Goal: Find specific page/section: Find specific page/section

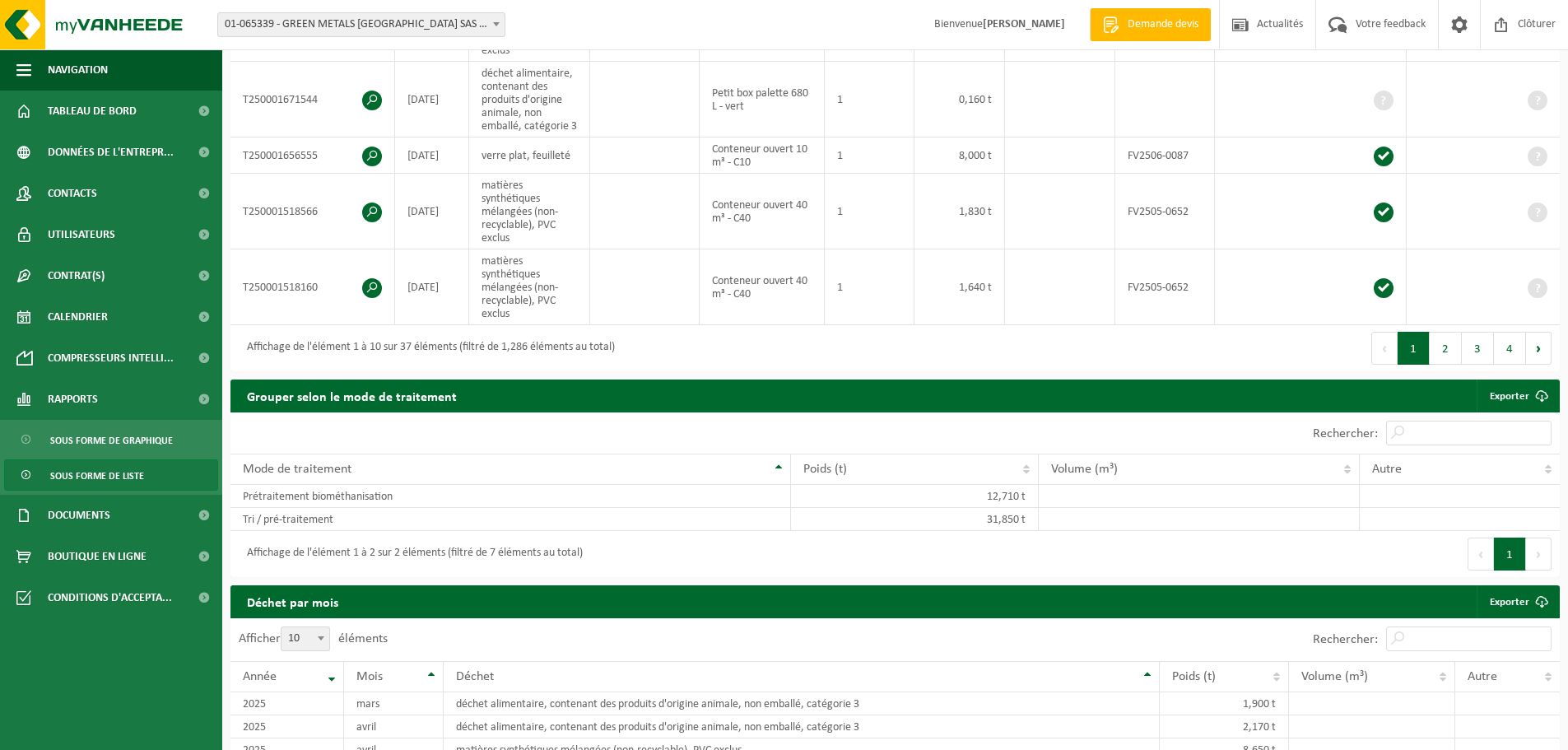
scroll to position [823, 0]
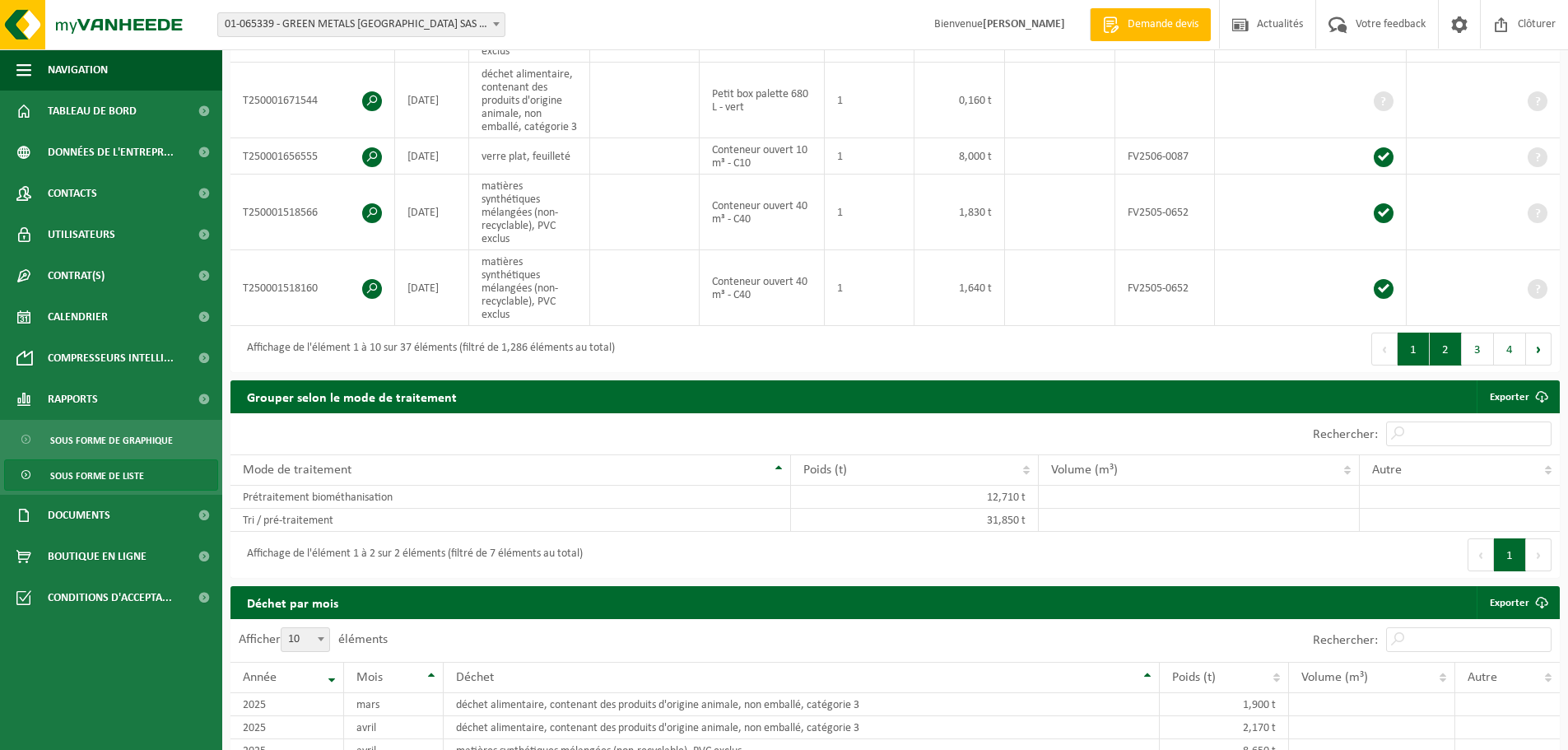
click at [1457, 350] on button "2" at bounding box center [1446, 349] width 32 height 33
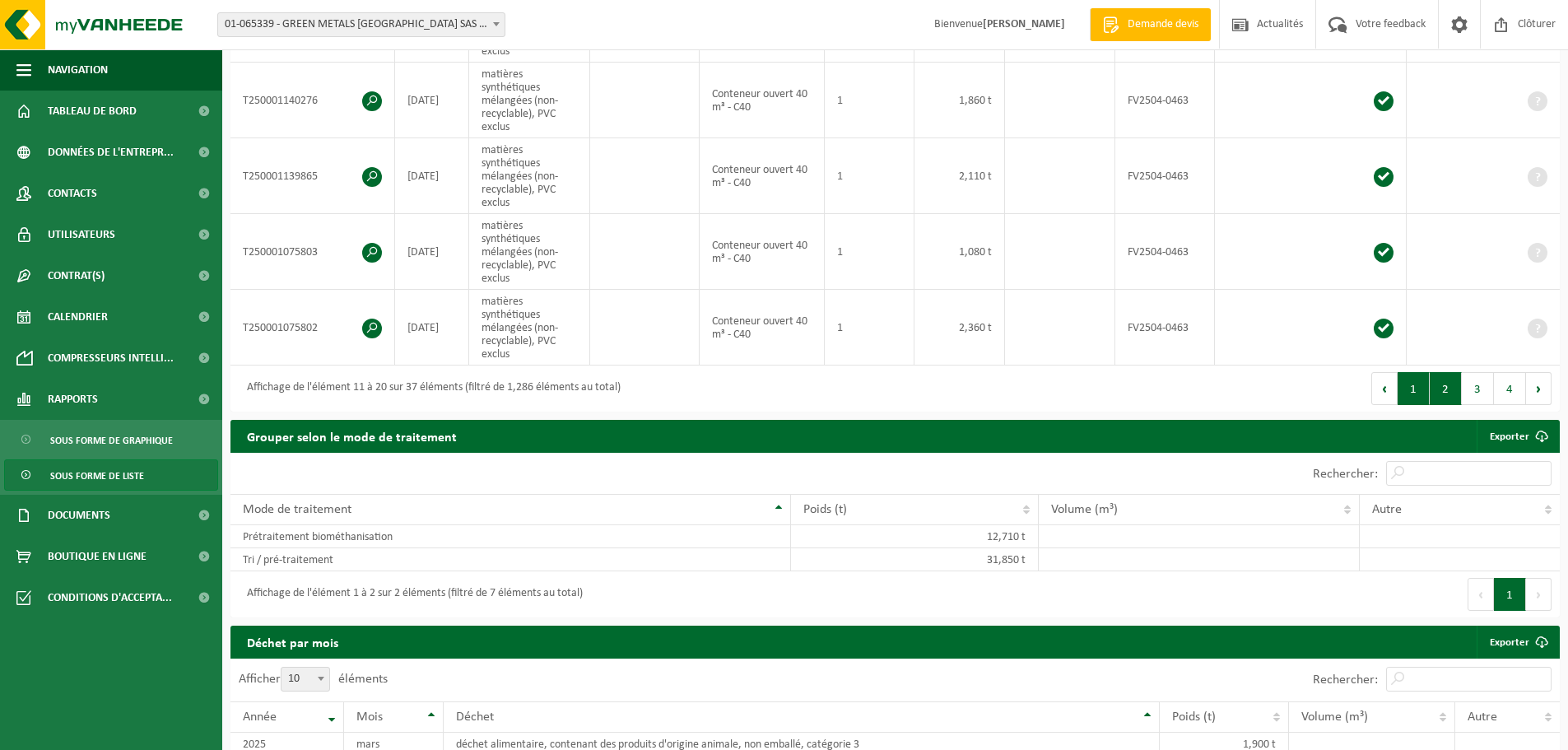
click at [1413, 383] on button "1" at bounding box center [1413, 388] width 32 height 33
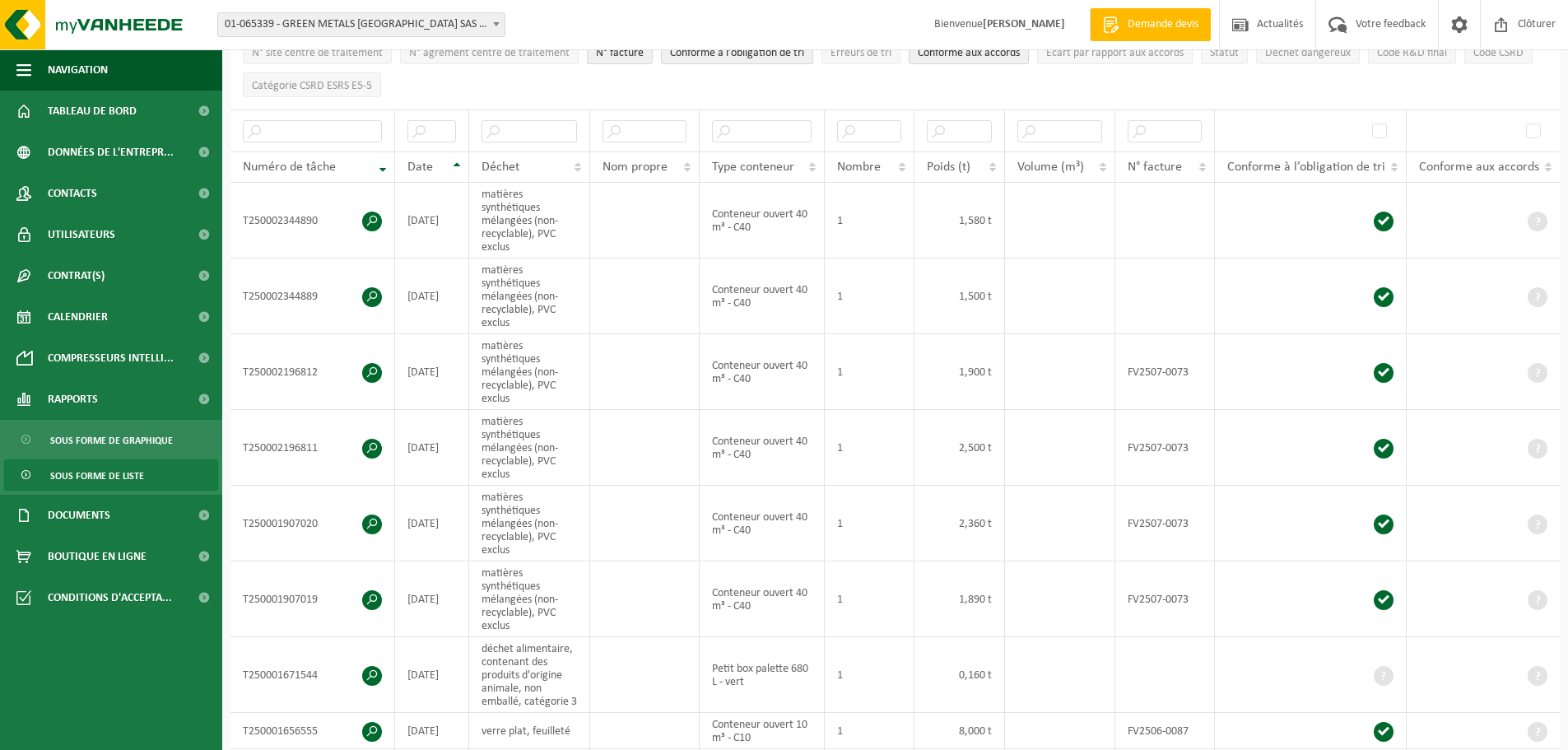
scroll to position [247, 0]
click at [374, 447] on span at bounding box center [372, 451] width 20 height 20
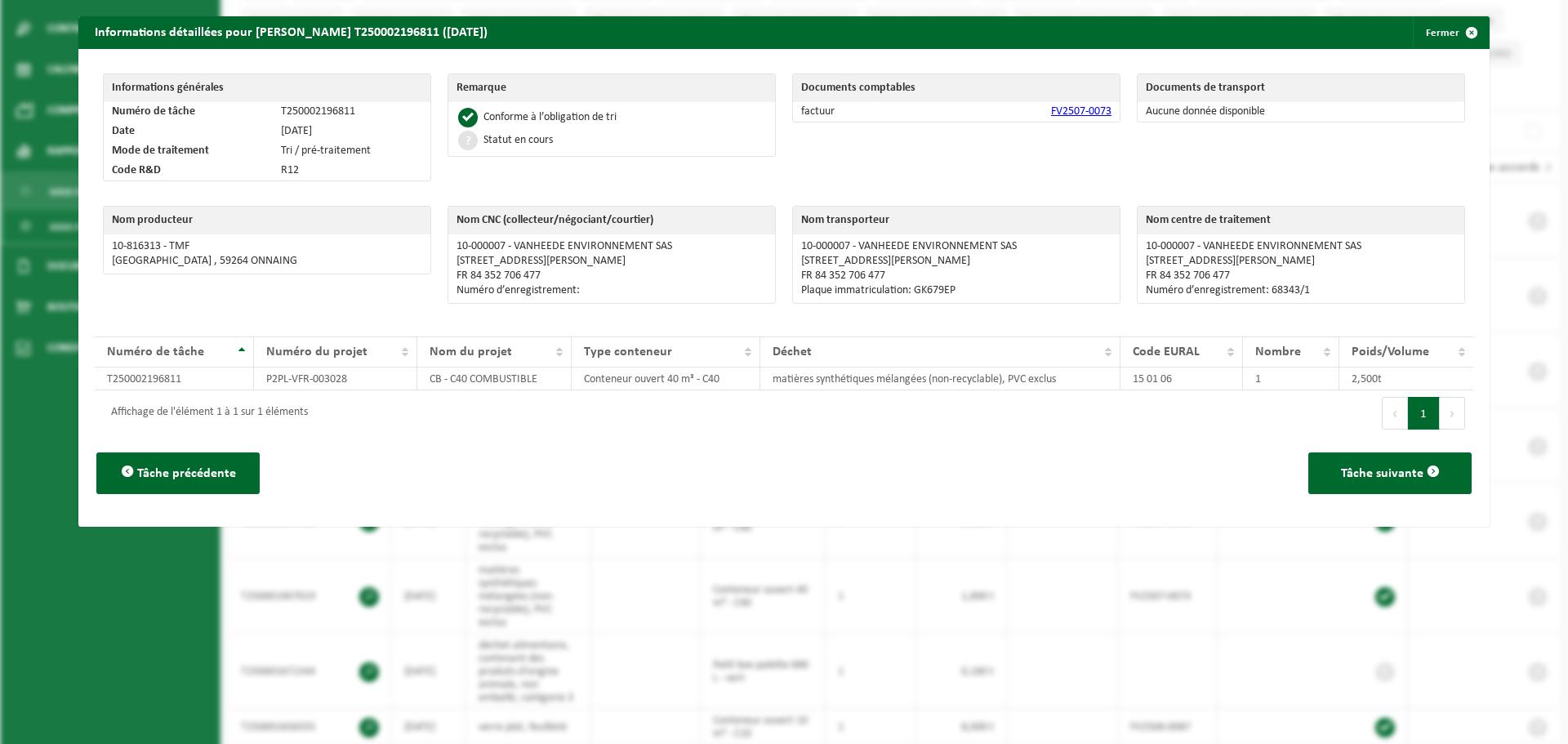
click at [1447, 416] on button "Suivant" at bounding box center [1452, 412] width 26 height 33
click at [1462, 32] on span "button" at bounding box center [1471, 32] width 33 height 33
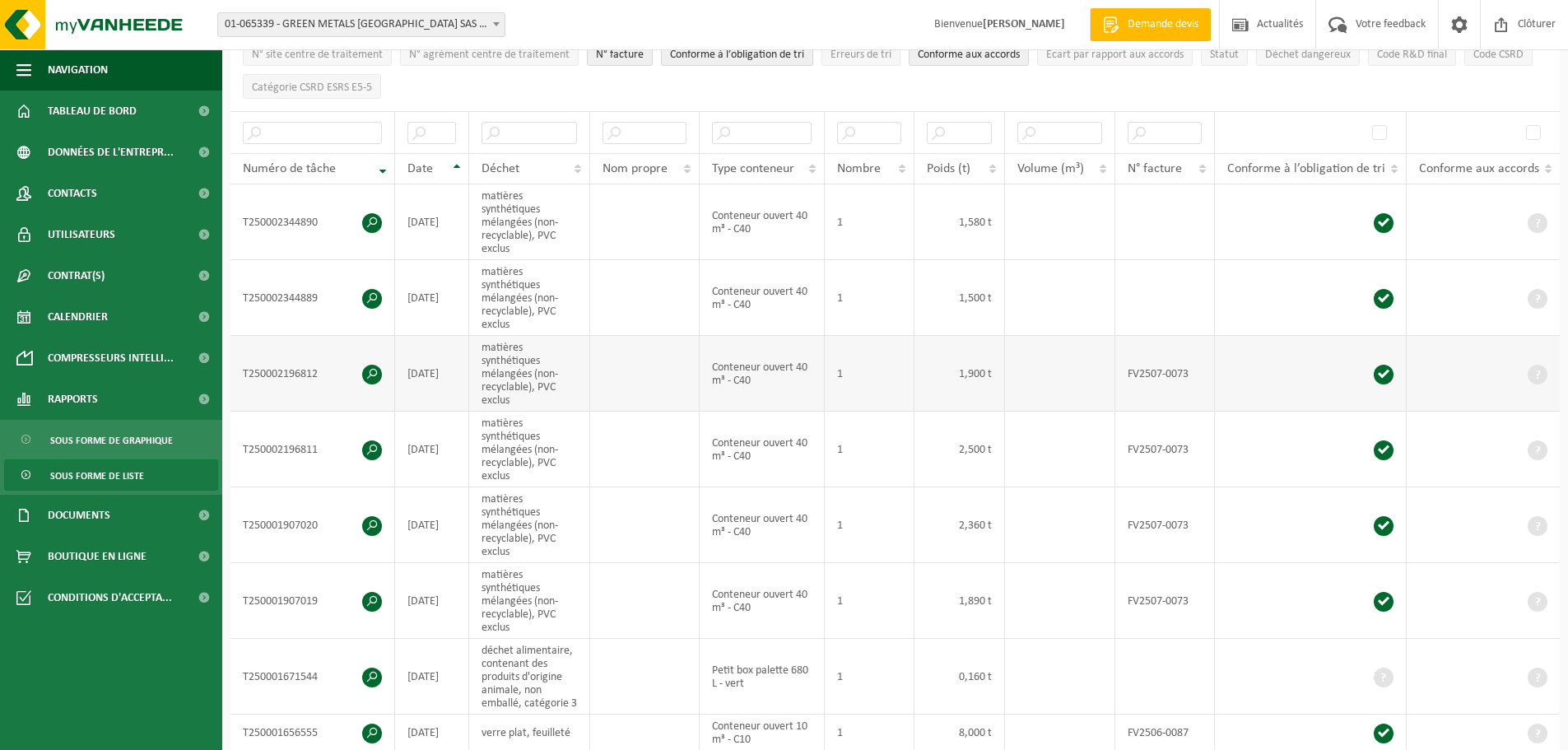
click at [367, 371] on span at bounding box center [372, 375] width 20 height 20
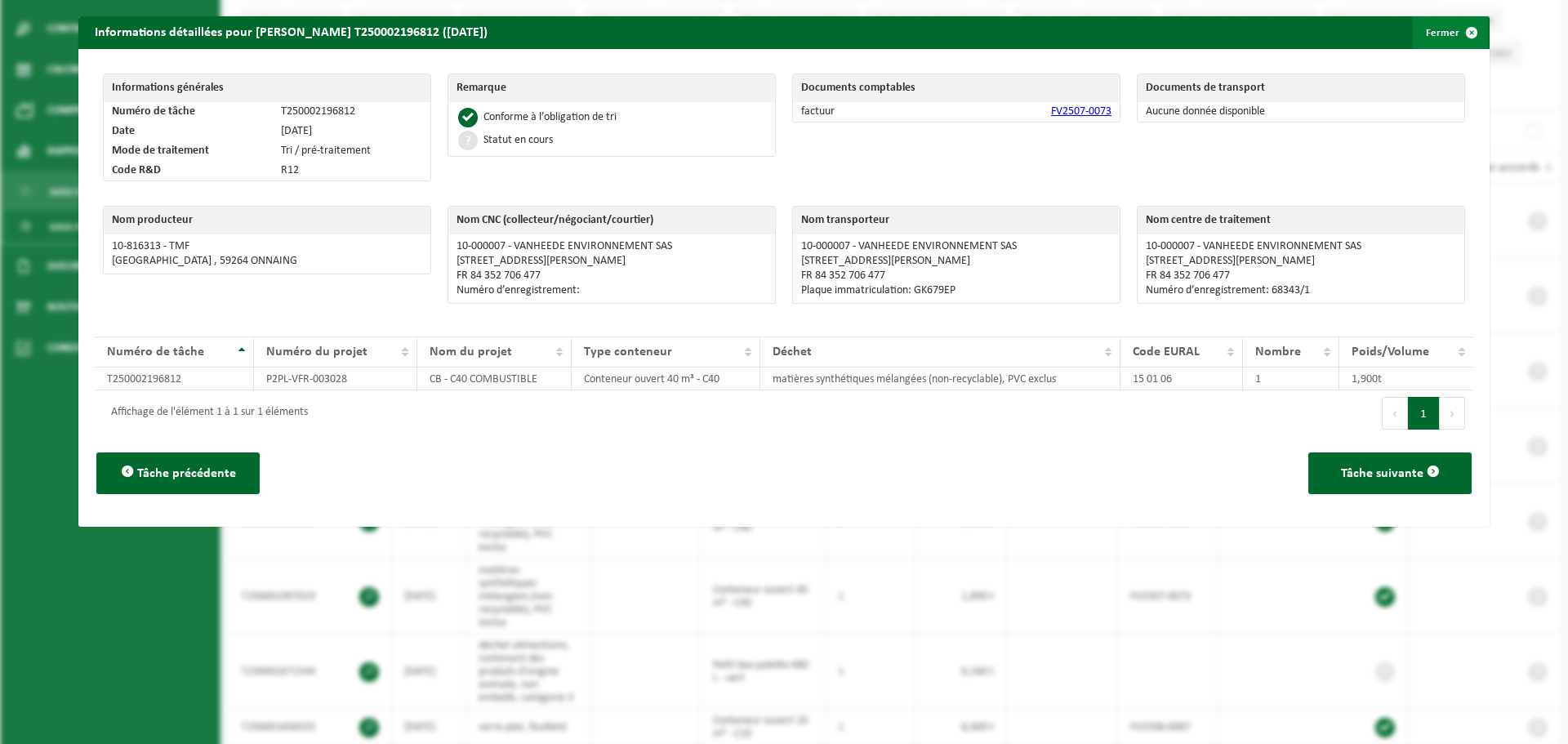
click at [1462, 29] on span "button" at bounding box center [1471, 32] width 33 height 33
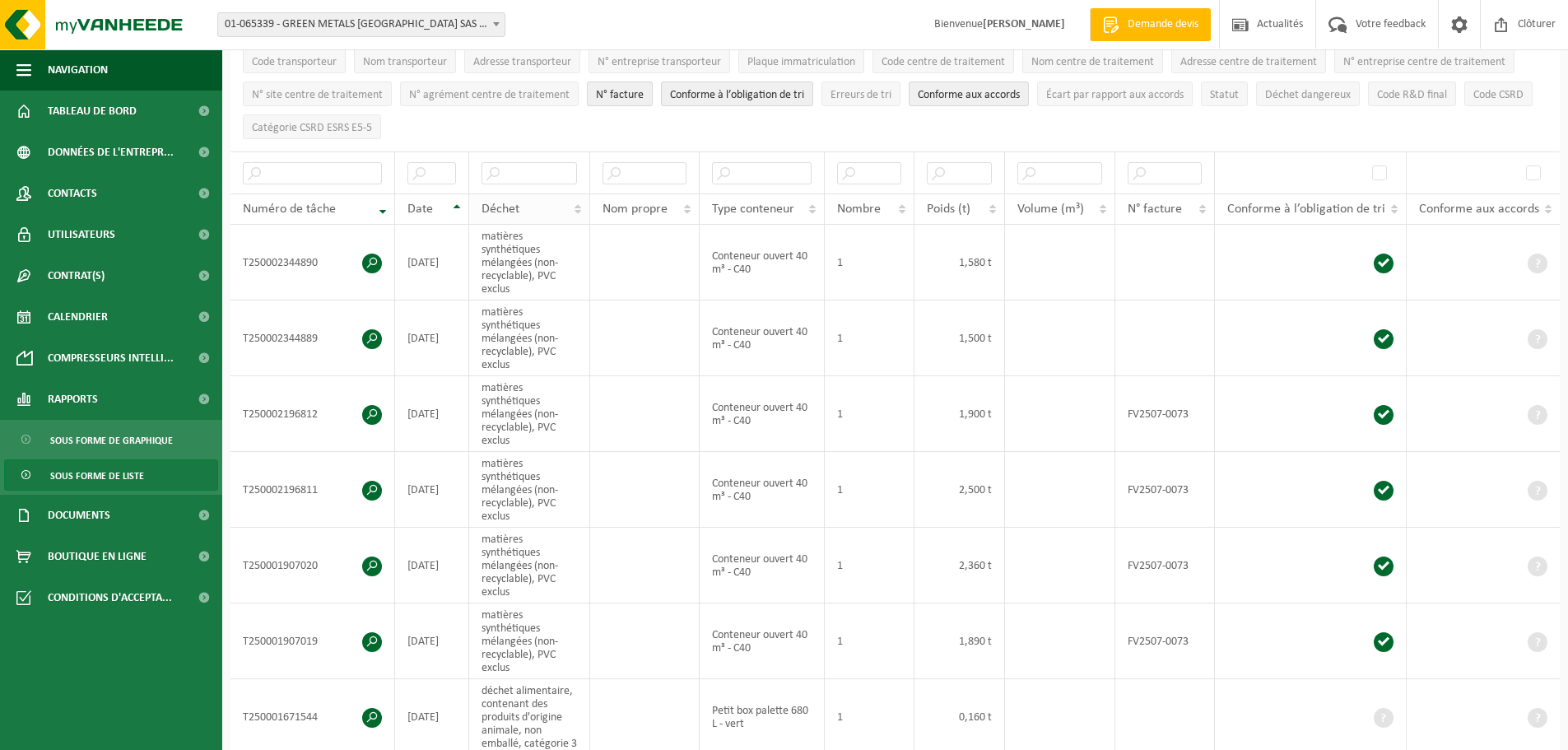
scroll to position [82, 0]
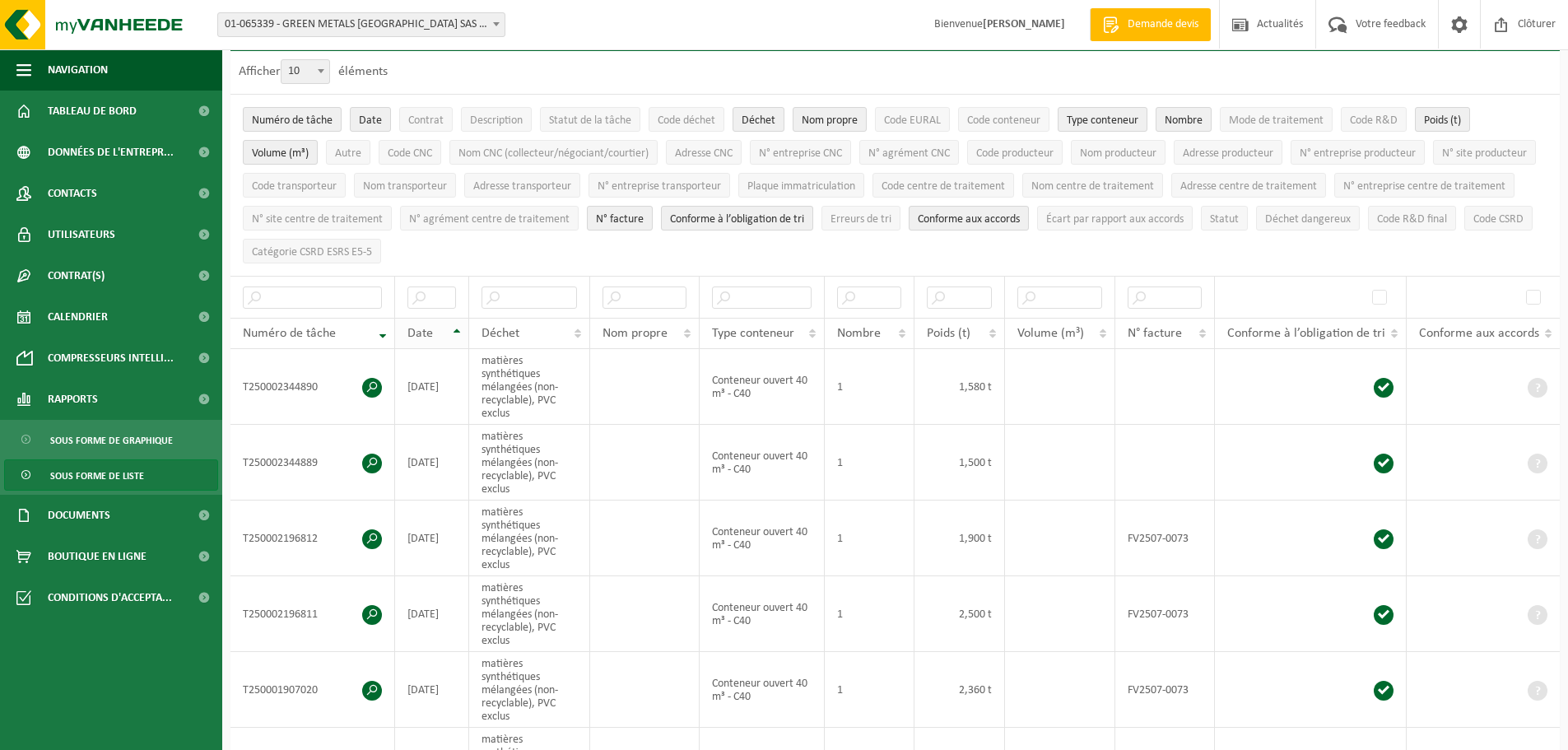
click at [452, 326] on th "Date" at bounding box center [432, 333] width 74 height 31
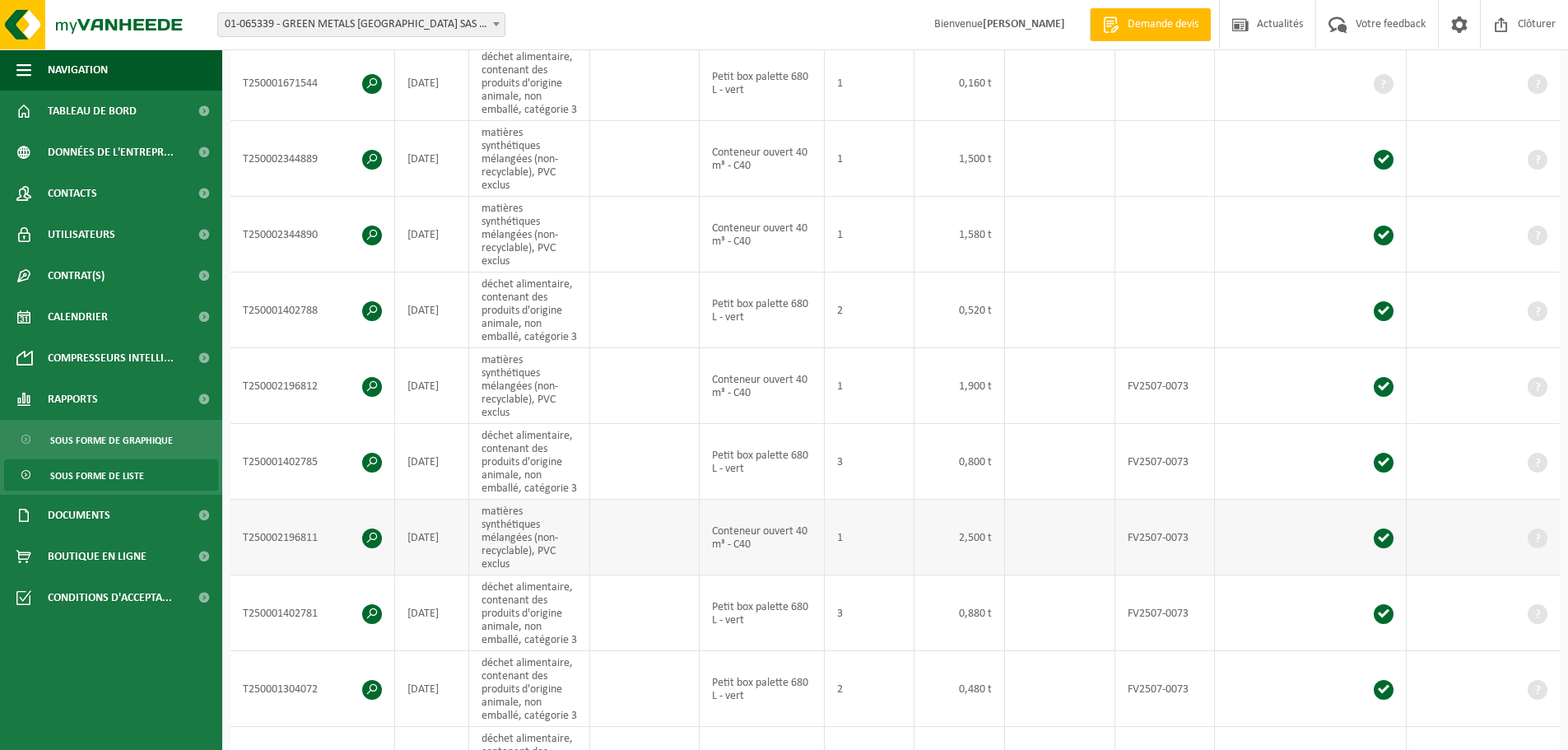
scroll to position [411, 0]
